Goal: Task Accomplishment & Management: Use online tool/utility

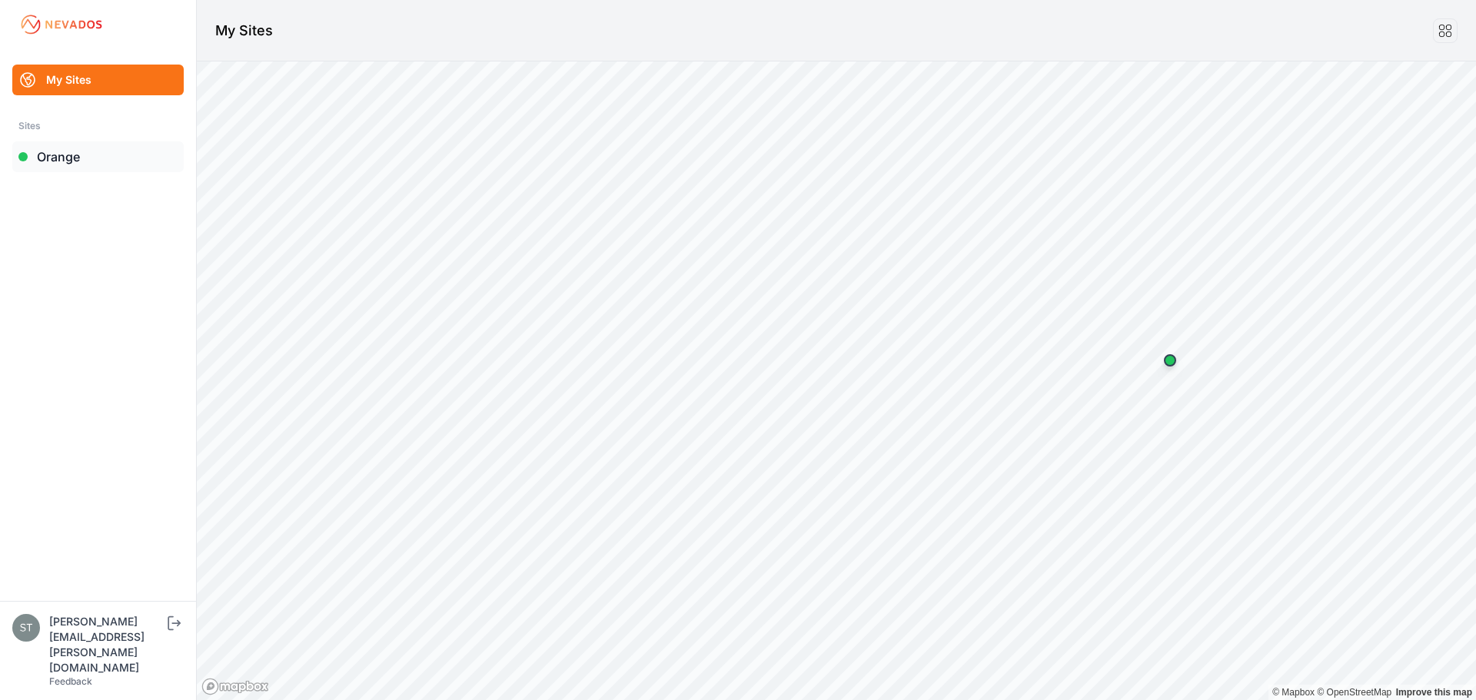
click at [83, 154] on link "Orange" at bounding box center [97, 156] width 171 height 31
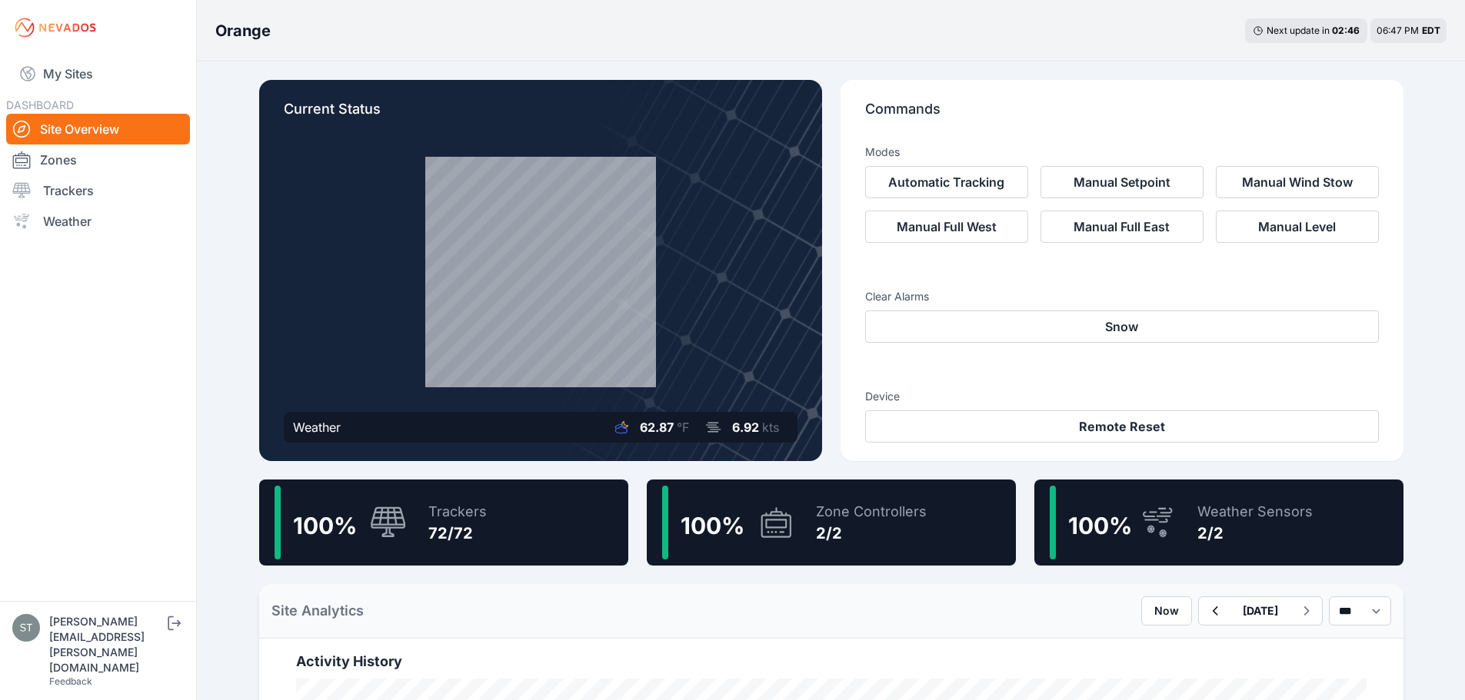
click at [1241, 506] on div "Weather Sensors" at bounding box center [1254, 512] width 115 height 22
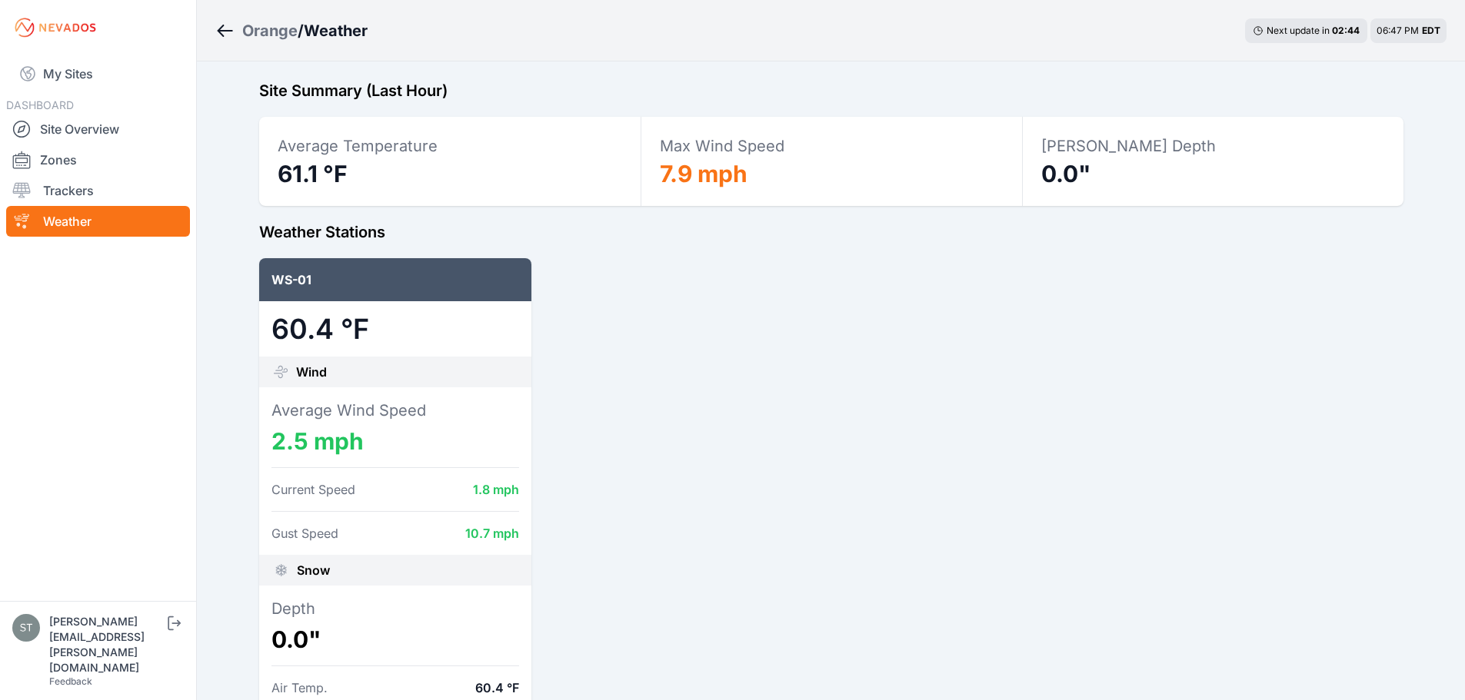
scroll to position [52, 0]
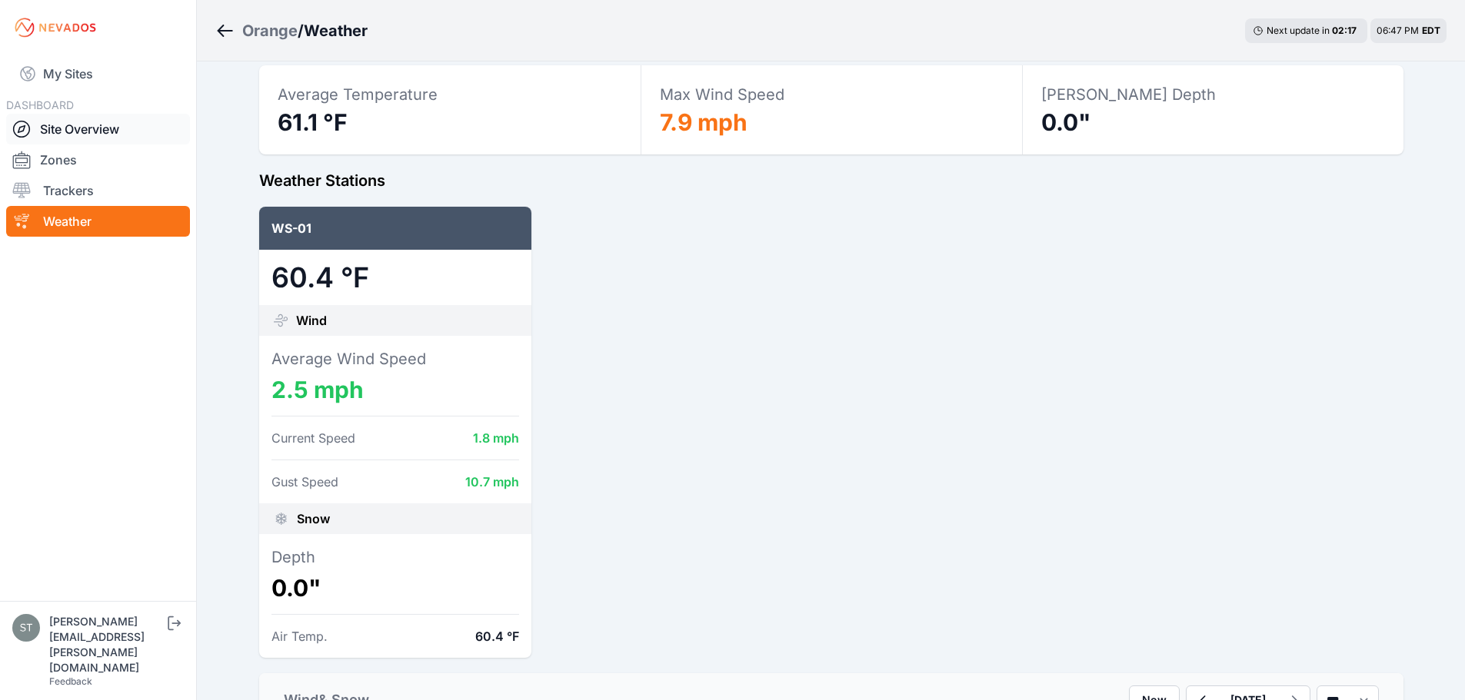
click at [72, 132] on link "Site Overview" at bounding box center [98, 129] width 184 height 31
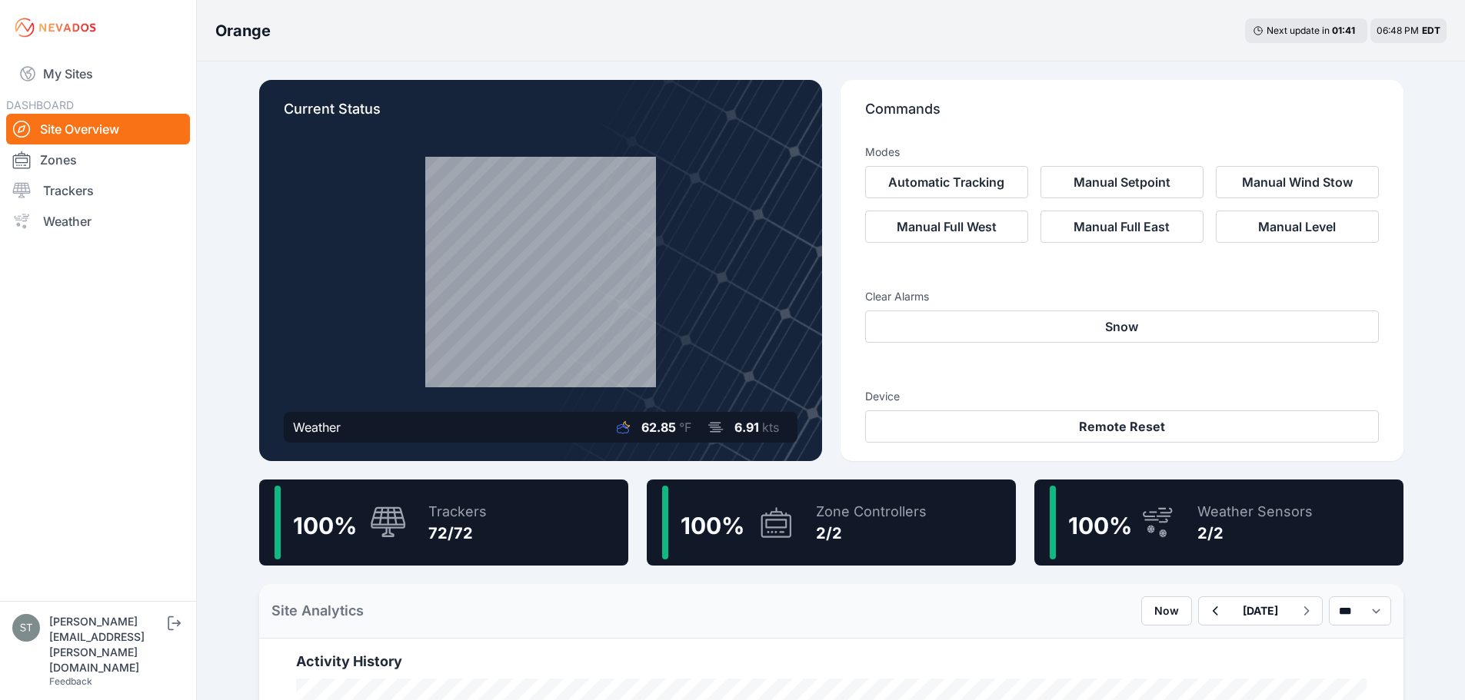
click at [434, 507] on div "Trackers" at bounding box center [457, 512] width 58 height 22
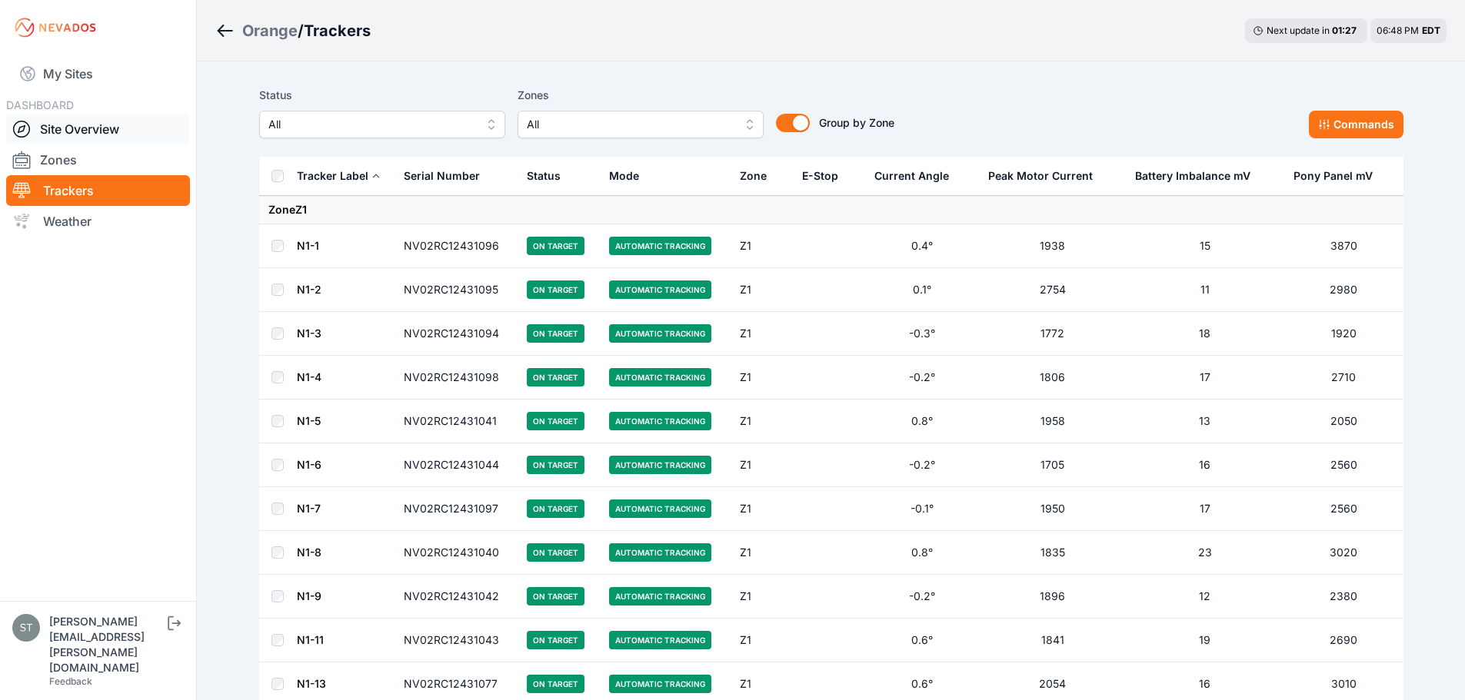
click at [63, 126] on link "Site Overview" at bounding box center [98, 129] width 184 height 31
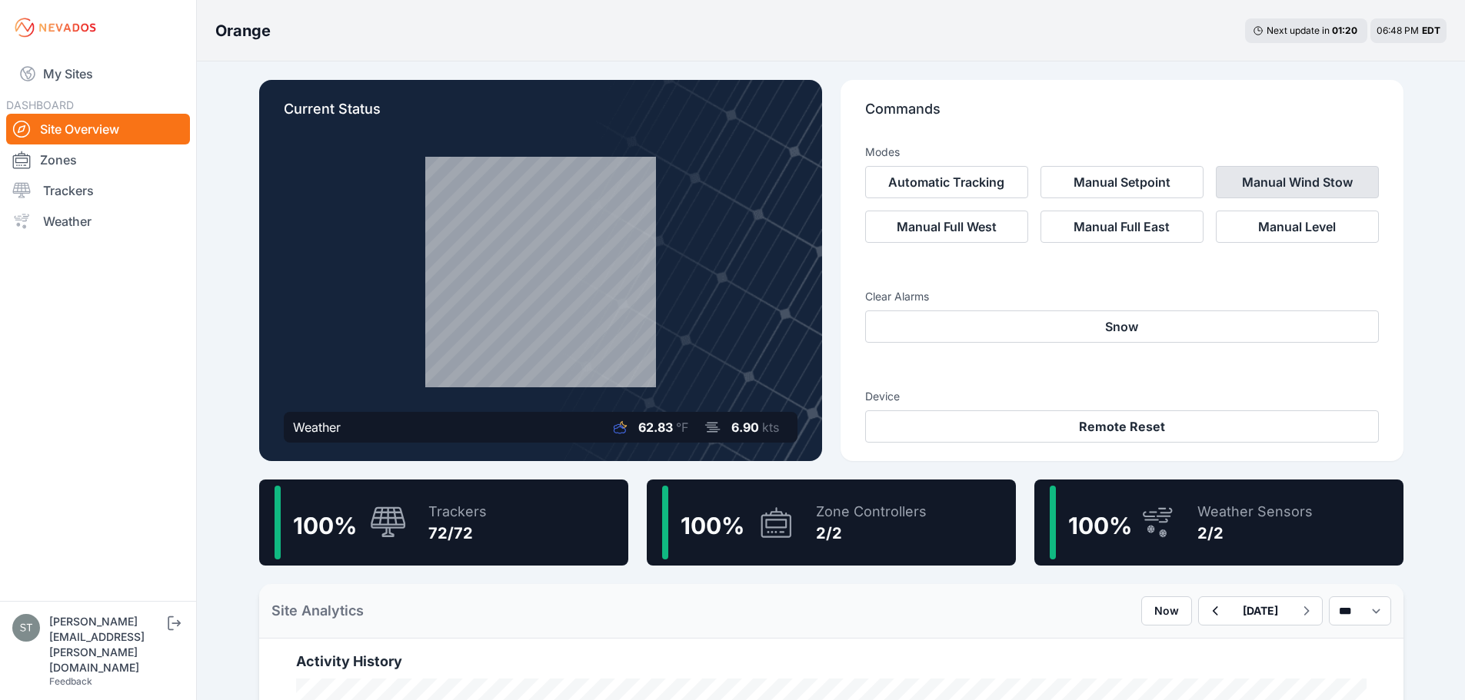
click at [1304, 182] on button "Manual Wind Stow" at bounding box center [1296, 182] width 163 height 32
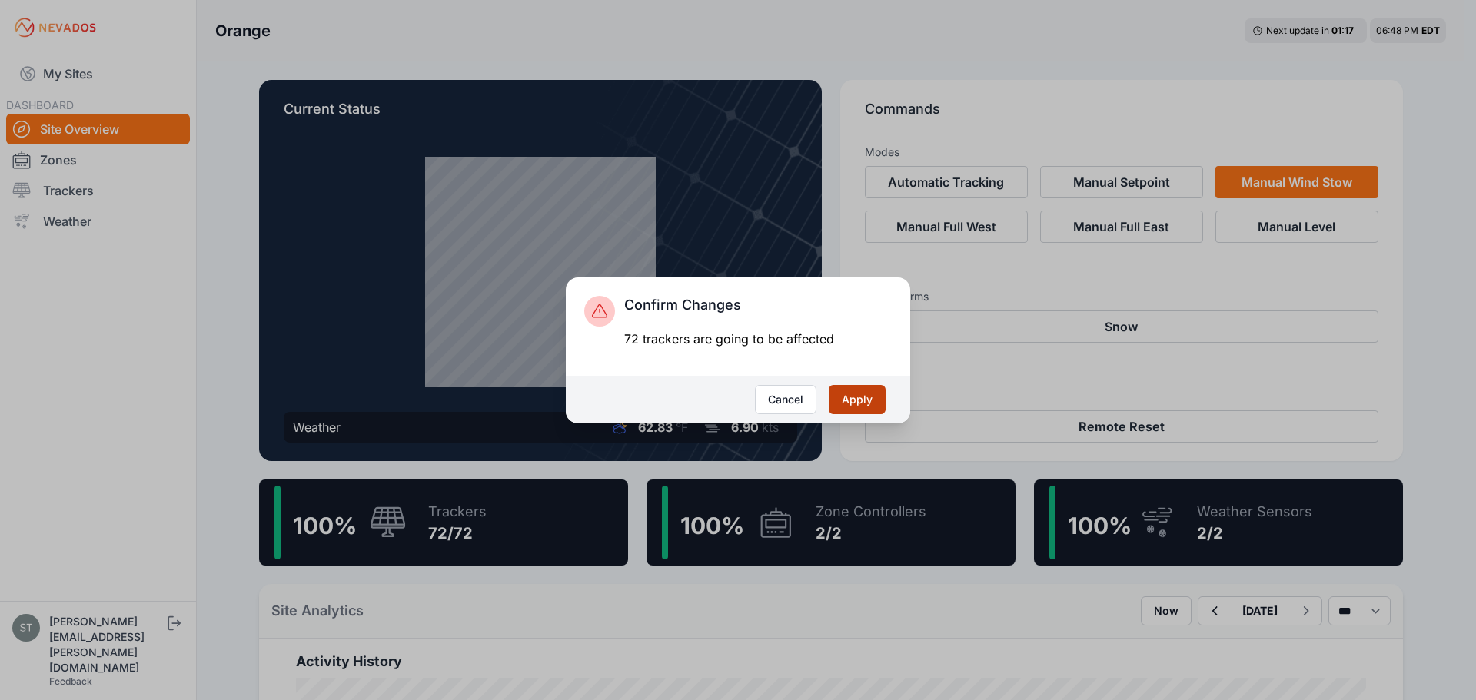
click at [871, 395] on button "Apply" at bounding box center [857, 399] width 57 height 29
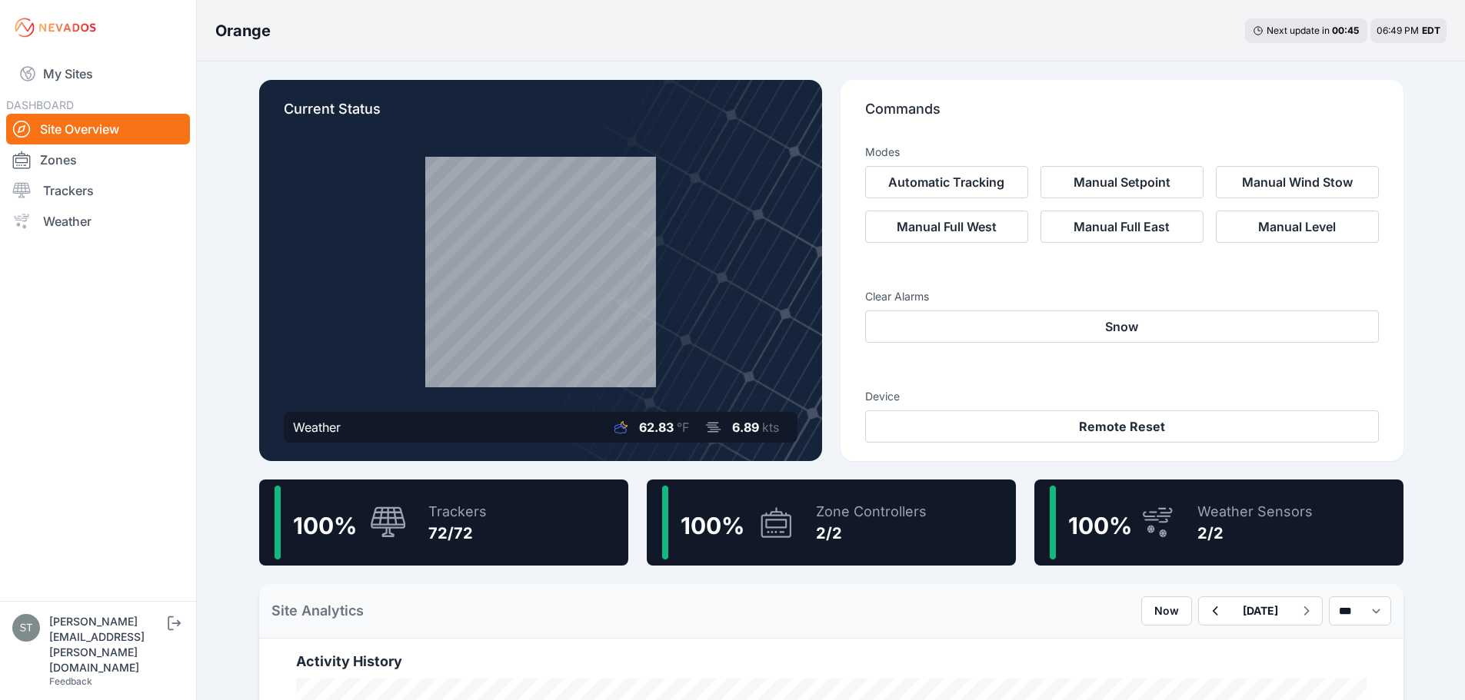
click at [444, 517] on div "Trackers" at bounding box center [457, 512] width 58 height 22
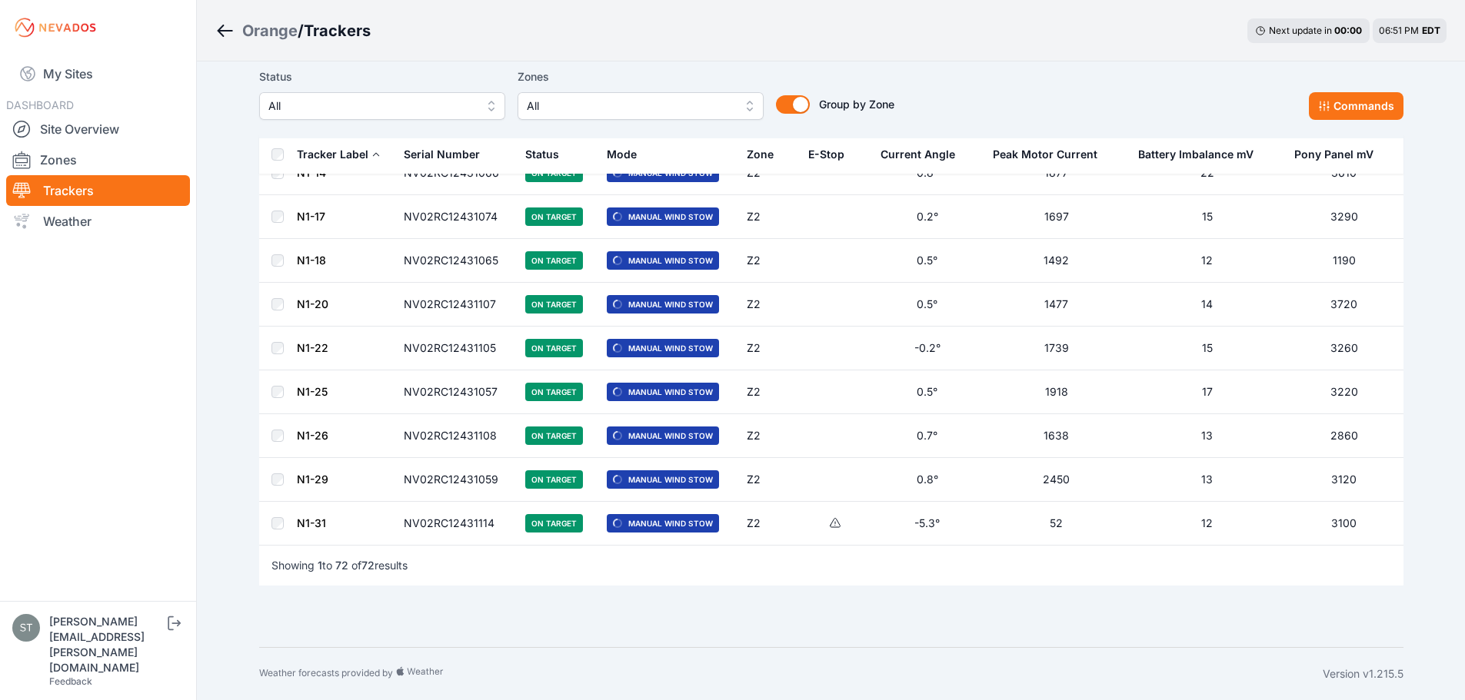
scroll to position [2503, 0]
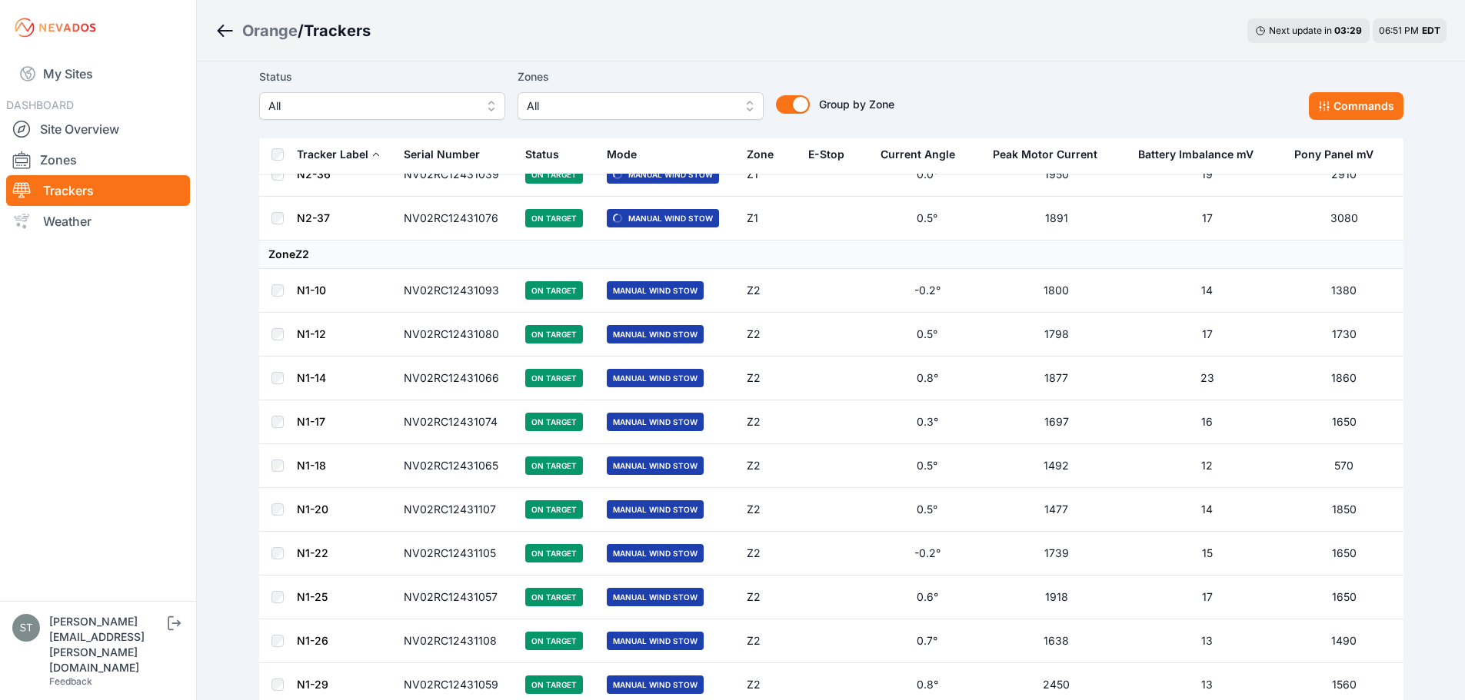
scroll to position [2811, 0]
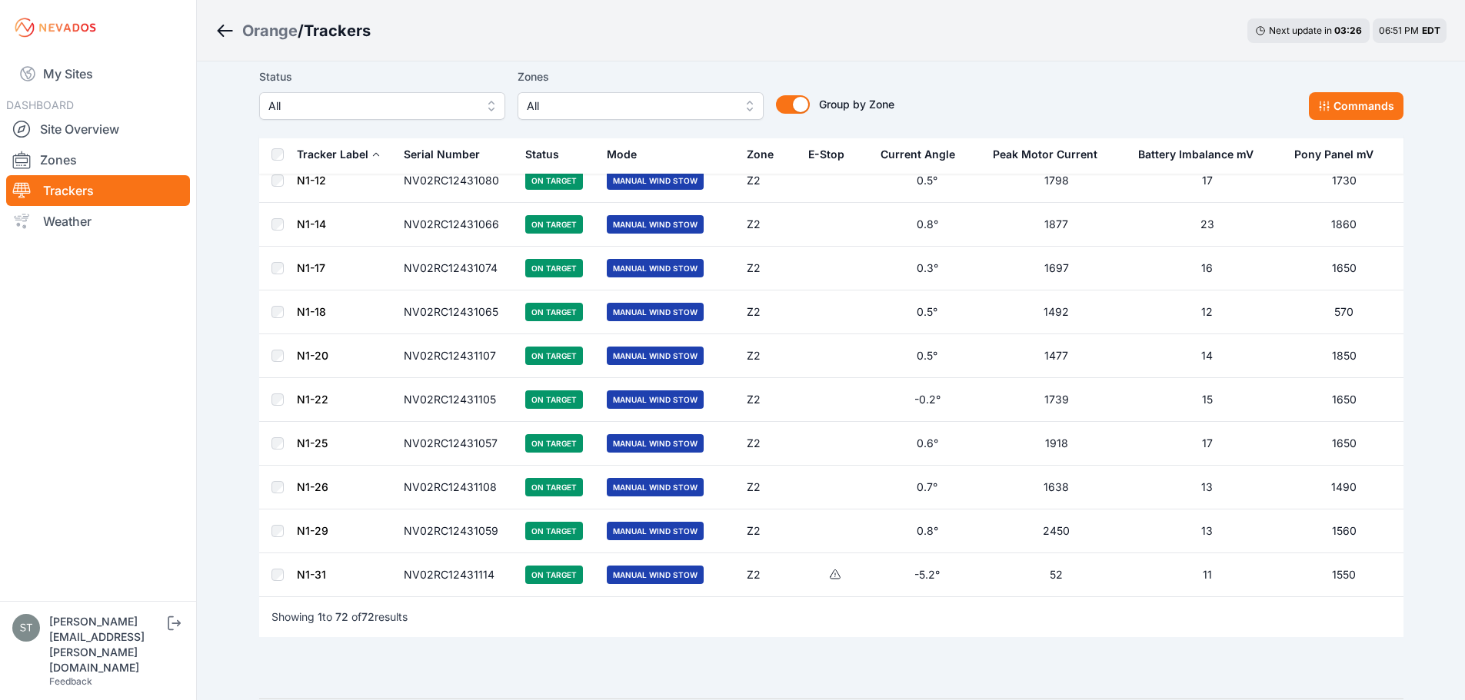
click at [838, 575] on icon at bounding box center [835, 575] width 12 height 12
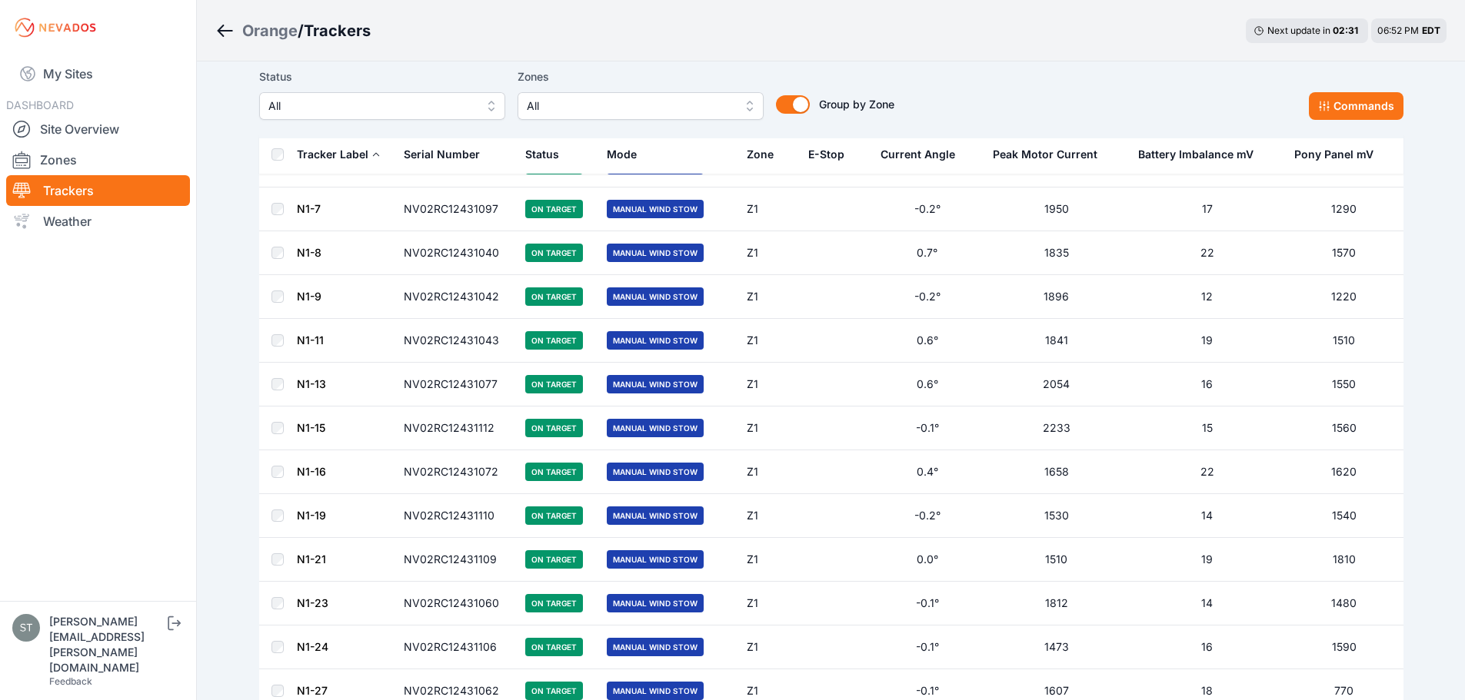
scroll to position [0, 0]
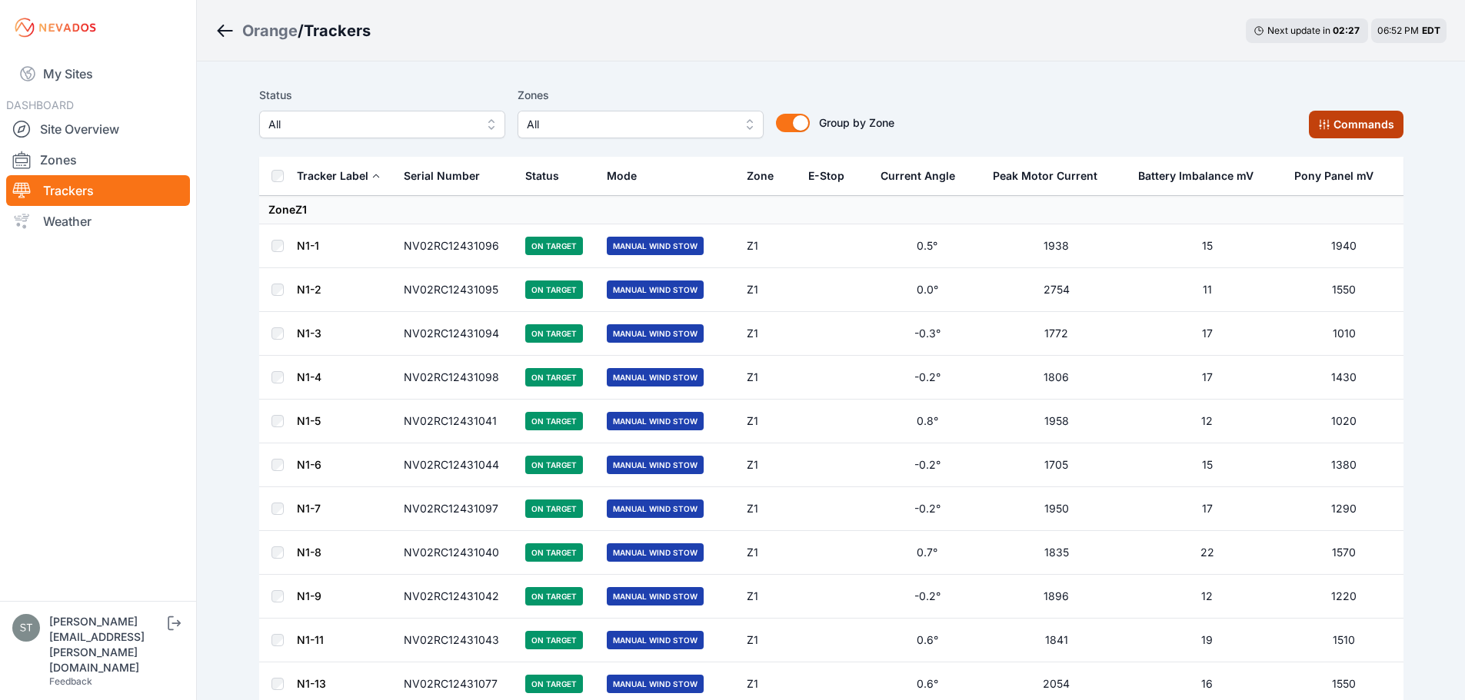
click at [1362, 123] on button "Commands" at bounding box center [1355, 125] width 95 height 28
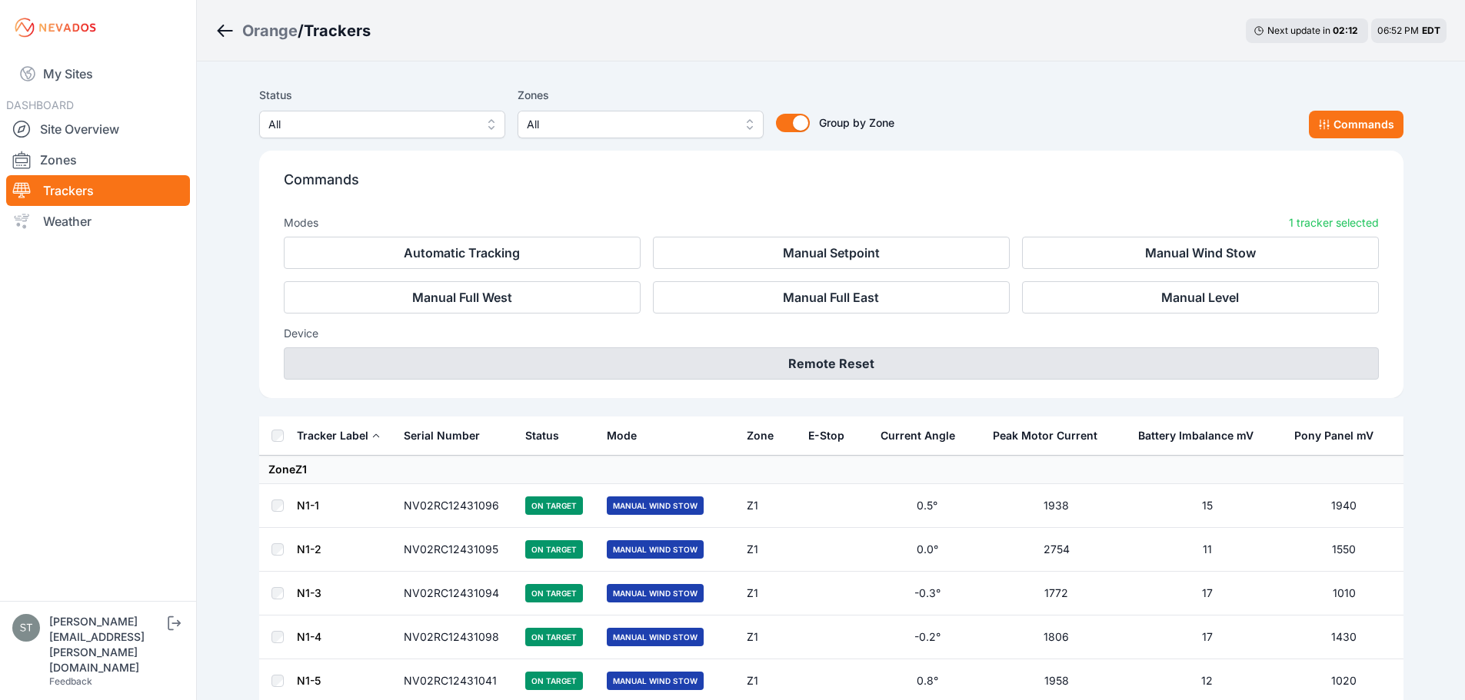
click at [843, 366] on button "Remote Reset" at bounding box center [831, 363] width 1095 height 32
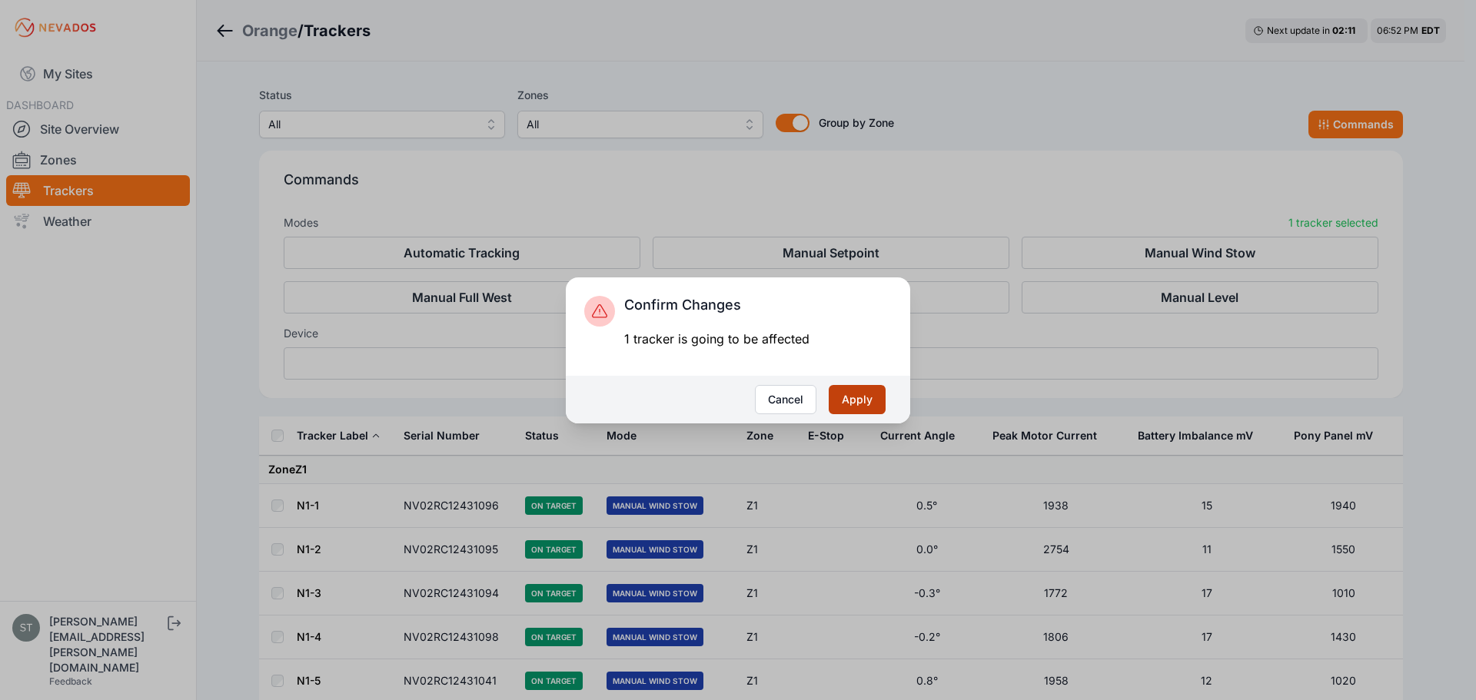
click at [867, 399] on button "Apply" at bounding box center [857, 399] width 57 height 29
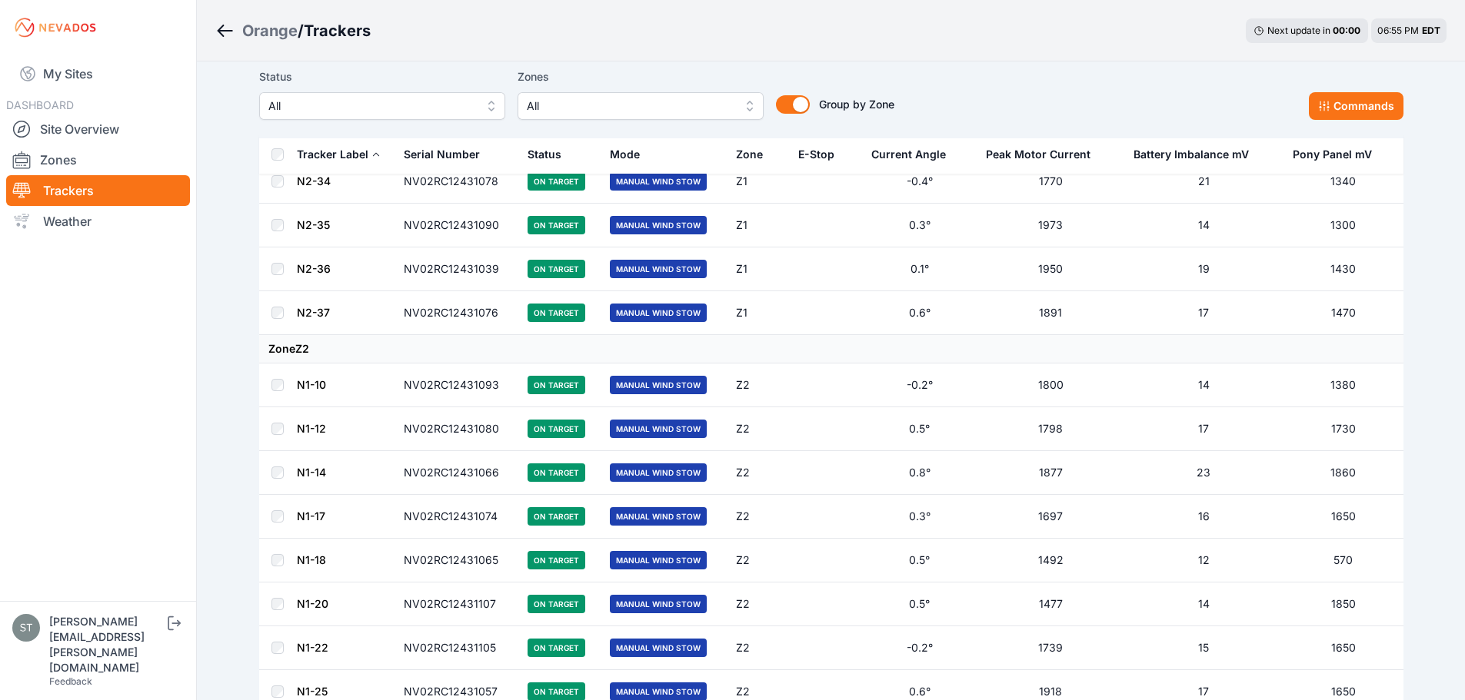
scroll to position [2862, 0]
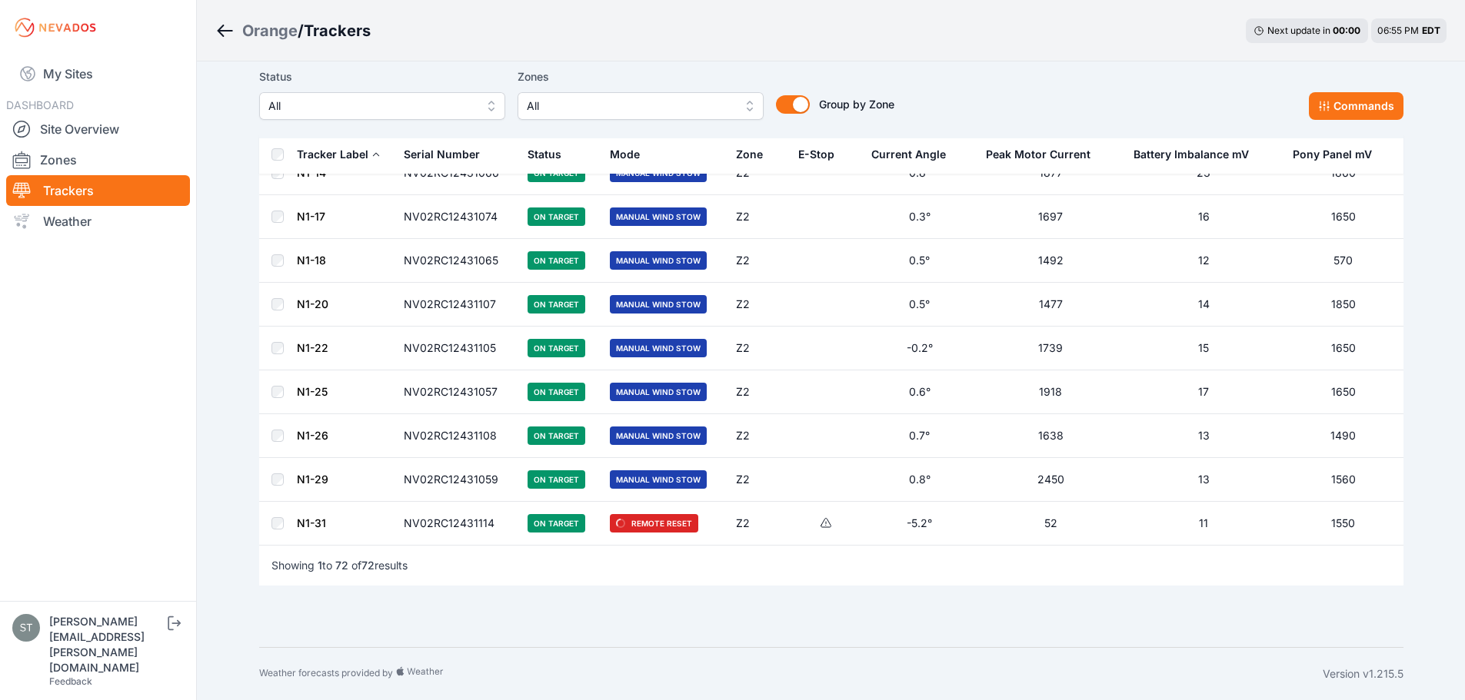
click at [557, 520] on span "On Target" at bounding box center [556, 523] width 58 height 18
click at [826, 526] on icon at bounding box center [826, 523] width 12 height 12
